Goal: Task Accomplishment & Management: Manage account settings

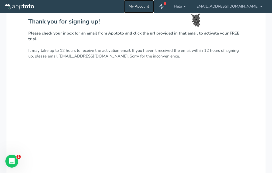
click at [154, 4] on link "My Account" at bounding box center [139, 6] width 30 height 13
click at [164, 6] on icon at bounding box center [161, 6] width 5 height 5
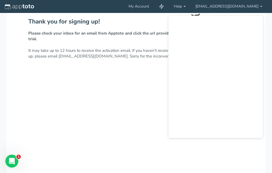
drag, startPoint x: 246, startPoint y: 152, endPoint x: 236, endPoint y: 117, distance: 36.8
click at [246, 153] on div "Thank you for signing up! Please check your inbox for an email from Apptoto and…" at bounding box center [136, 148] width 260 height 270
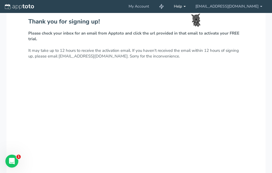
click at [191, 6] on link "Help" at bounding box center [180, 6] width 22 height 13
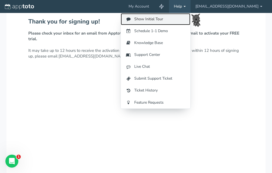
click at [177, 18] on link "Show Initial Tour" at bounding box center [156, 19] width 70 height 12
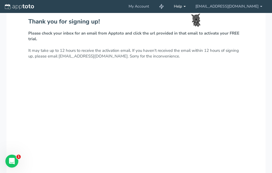
click at [191, 6] on link "Help" at bounding box center [180, 6] width 22 height 13
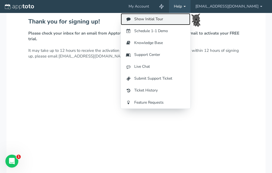
click at [172, 20] on link "Show Initial Tour" at bounding box center [156, 19] width 70 height 12
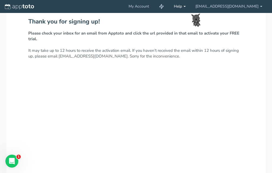
click at [191, 8] on link "Help" at bounding box center [180, 6] width 22 height 13
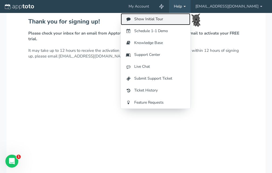
click at [171, 23] on link "Show Initial Tour" at bounding box center [156, 19] width 70 height 12
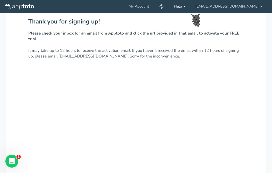
click at [191, 5] on link "Help" at bounding box center [180, 6] width 22 height 13
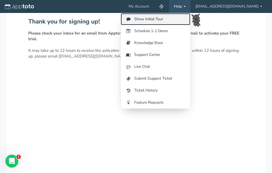
click at [174, 22] on link "Show Initial Tour" at bounding box center [156, 19] width 70 height 12
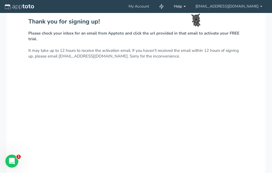
click at [191, 5] on link "Help" at bounding box center [180, 6] width 22 height 13
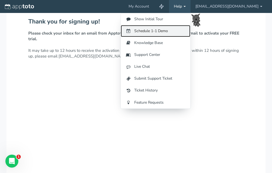
click at [177, 29] on link "Schedule 1-1 Demo" at bounding box center [156, 31] width 70 height 12
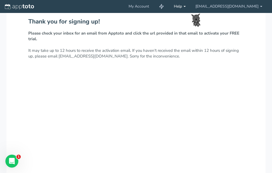
click at [191, 7] on link "Help" at bounding box center [180, 6] width 22 height 13
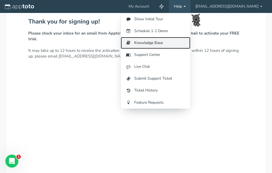
click at [166, 43] on link "Knowledge Base" at bounding box center [156, 43] width 70 height 12
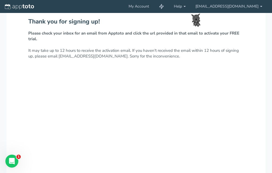
drag, startPoint x: 168, startPoint y: 53, endPoint x: 134, endPoint y: 72, distance: 38.1
click at [134, 72] on div "Thank you for signing up! Please check your inbox for an email from Apptoto and…" at bounding box center [136, 148] width 260 height 270
click at [191, 5] on link "Help" at bounding box center [180, 6] width 22 height 13
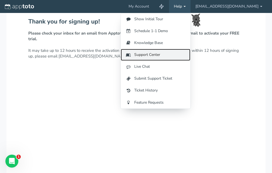
click at [163, 55] on link "Support Center" at bounding box center [156, 55] width 70 height 12
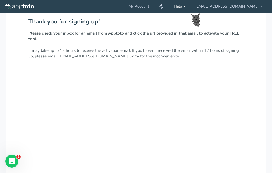
click at [191, 5] on link "Help" at bounding box center [180, 6] width 22 height 13
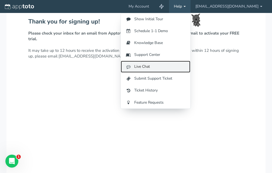
click at [166, 65] on link "Live Chat" at bounding box center [156, 67] width 70 height 12
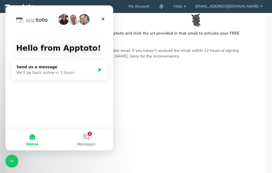
click at [145, 99] on div "Thank you for signing up! Please check your inbox for an email from Apptoto and…" at bounding box center [136, 148] width 260 height 270
click at [104, 23] on div "Close" at bounding box center [103, 19] width 10 height 10
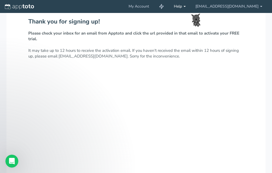
click at [191, 8] on link "Help" at bounding box center [180, 6] width 22 height 13
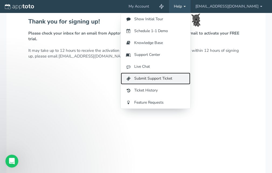
click at [160, 80] on link "Submit Support Ticket" at bounding box center [156, 79] width 70 height 12
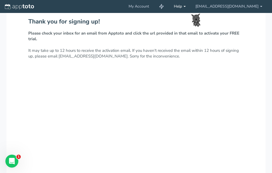
click at [187, 5] on link "Help" at bounding box center [180, 6] width 22 height 13
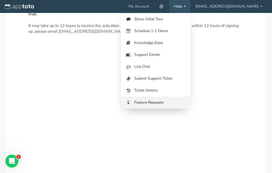
scroll to position [54, 0]
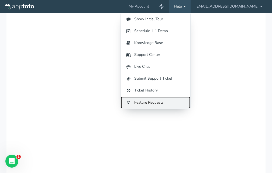
click at [165, 100] on link "Feature Requests" at bounding box center [156, 103] width 70 height 12
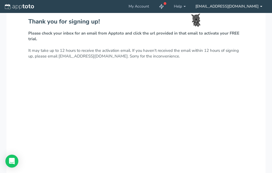
click at [227, 8] on link "[EMAIL_ADDRESS][DOMAIN_NAME]" at bounding box center [229, 6] width 77 height 13
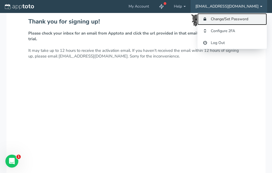
click at [227, 22] on link "Change/Set Password" at bounding box center [233, 19] width 70 height 12
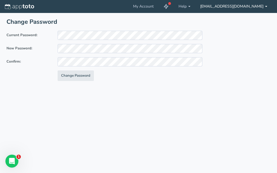
click at [239, 9] on link "[EMAIL_ADDRESS][DOMAIN_NAME]" at bounding box center [233, 6] width 77 height 13
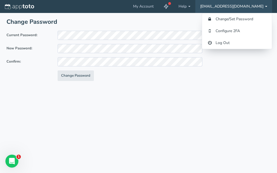
click at [267, 6] on link "[EMAIL_ADDRESS][DOMAIN_NAME]" at bounding box center [233, 6] width 77 height 13
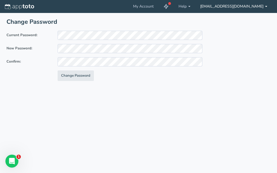
click at [267, 6] on link "[EMAIL_ADDRESS][DOMAIN_NAME]" at bounding box center [233, 6] width 77 height 13
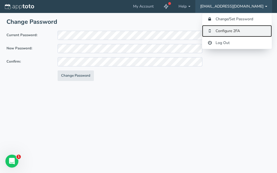
click at [228, 32] on link "Configure 2FA" at bounding box center [237, 31] width 70 height 12
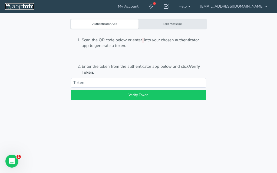
click at [15, 5] on img at bounding box center [19, 6] width 29 height 5
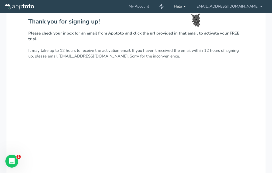
click at [191, 5] on link "Help" at bounding box center [180, 6] width 22 height 13
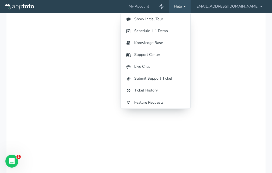
click at [111, 74] on div "Thank you for signing up! Please check your inbox for an email from Apptoto and…" at bounding box center [136, 67] width 260 height 270
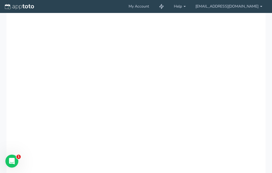
scroll to position [110, 0]
